Goal: Task Accomplishment & Management: Manage account settings

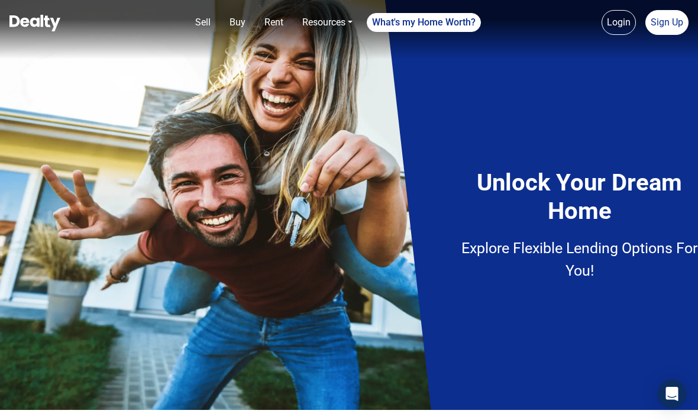
scroll to position [10, 0]
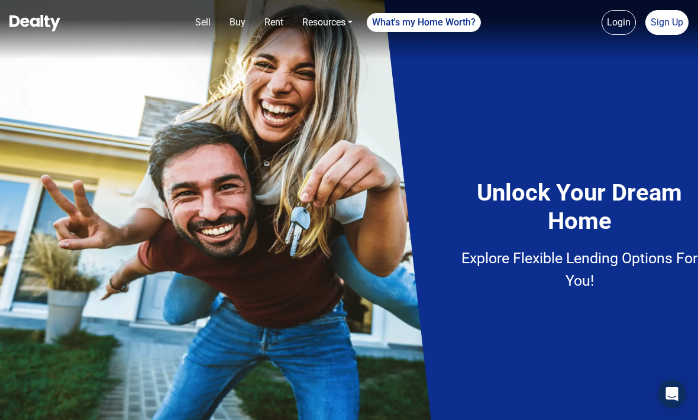
scroll to position [10, 0]
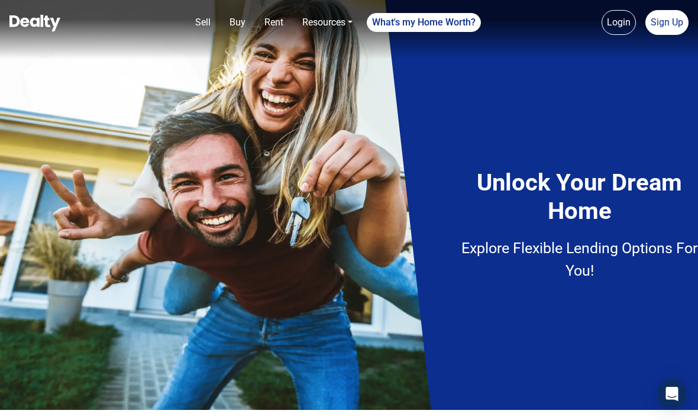
click at [661, 31] on link "Sign Up" at bounding box center [667, 22] width 43 height 25
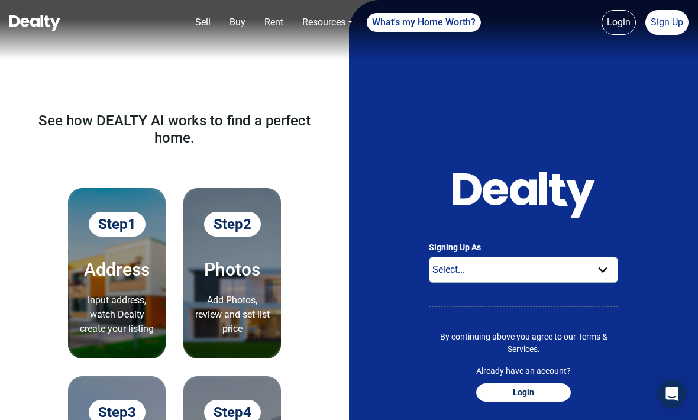
click at [627, 25] on link "Login" at bounding box center [619, 22] width 34 height 25
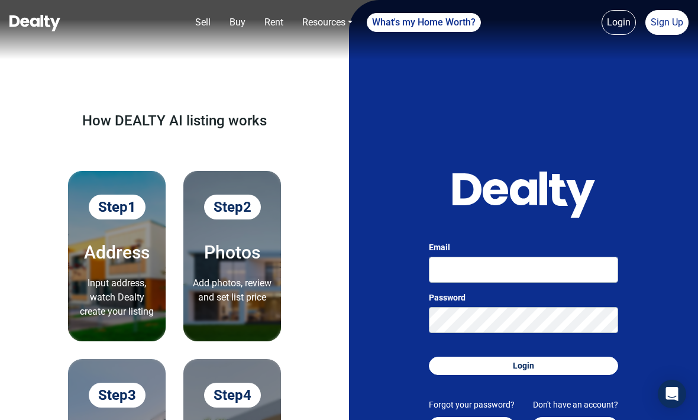
click at [617, 25] on link "Login" at bounding box center [619, 22] width 34 height 25
click at [623, 33] on link "Login" at bounding box center [619, 22] width 34 height 25
click at [614, 34] on link "Login" at bounding box center [619, 22] width 34 height 25
click at [649, 27] on link "Sign Up" at bounding box center [667, 22] width 43 height 25
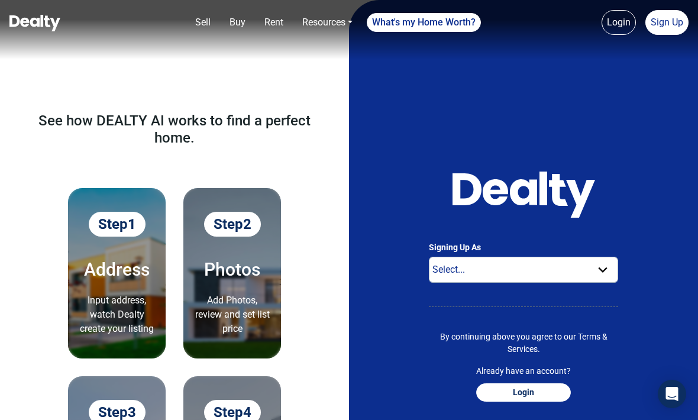
click at [686, 20] on link "Sign Up" at bounding box center [667, 22] width 43 height 25
click at [523, 397] on button "Login" at bounding box center [523, 392] width 95 height 18
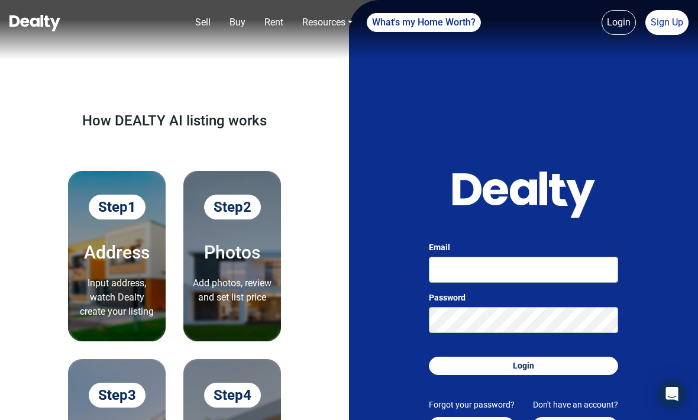
click at [550, 369] on button "Login" at bounding box center [523, 366] width 189 height 18
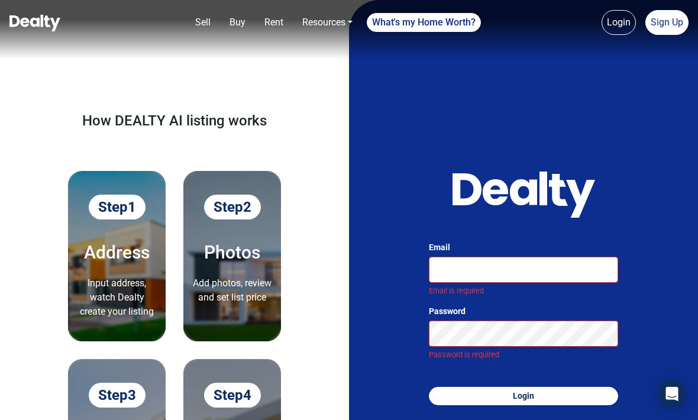
click at [549, 366] on form "Email Email is required Password Password is required Login" at bounding box center [523, 323] width 189 height 164
